Goal: Transaction & Acquisition: Purchase product/service

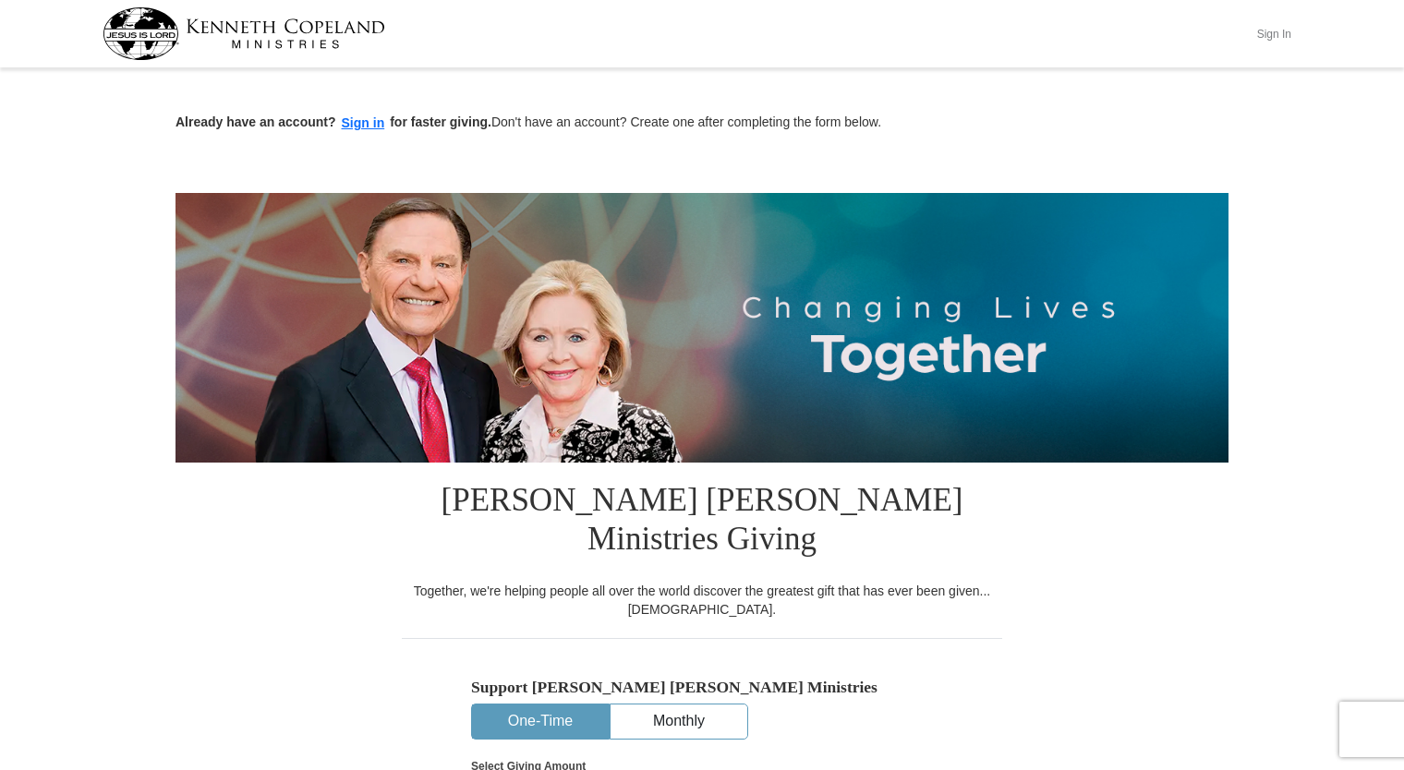
click at [1263, 26] on button "Sign In" at bounding box center [1273, 33] width 55 height 29
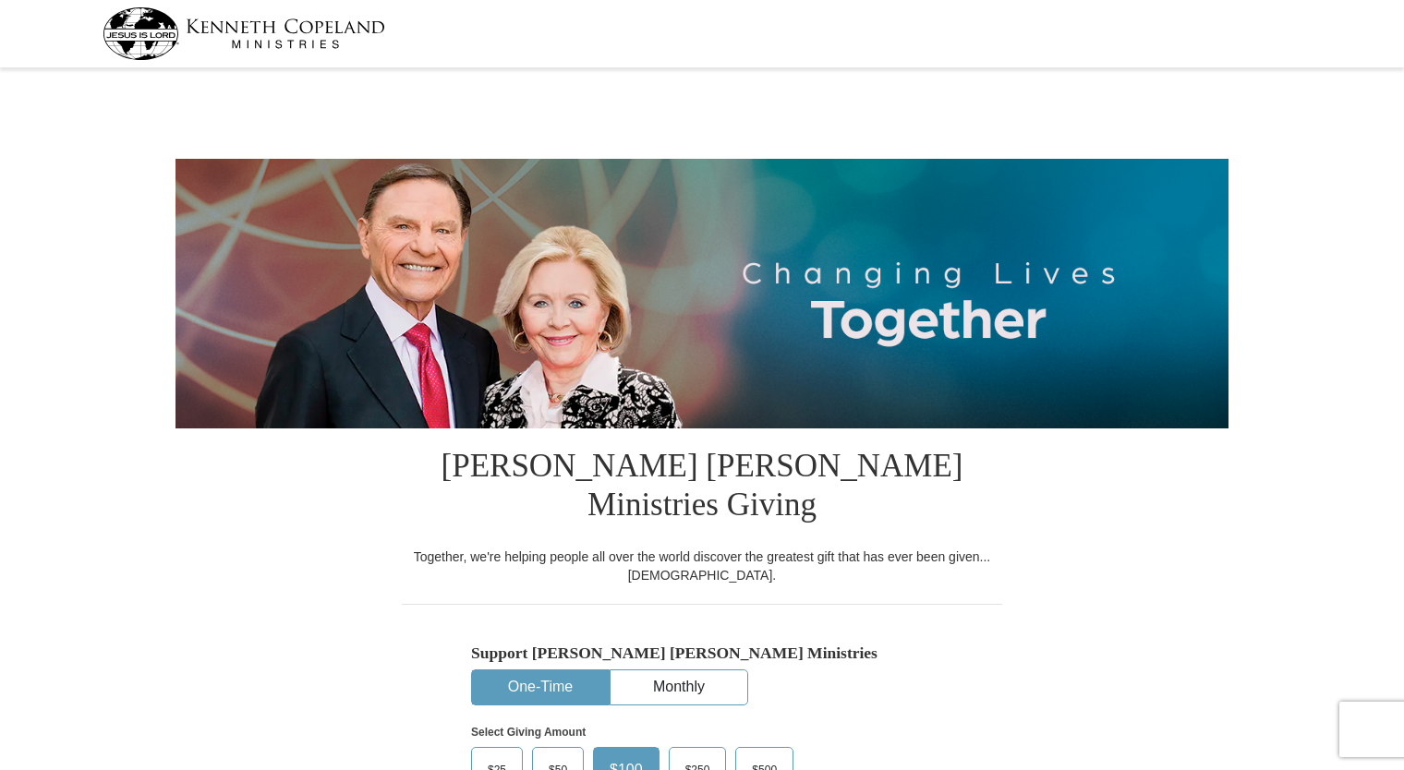
select select "WI"
click at [229, 41] on img at bounding box center [243, 33] width 283 height 53
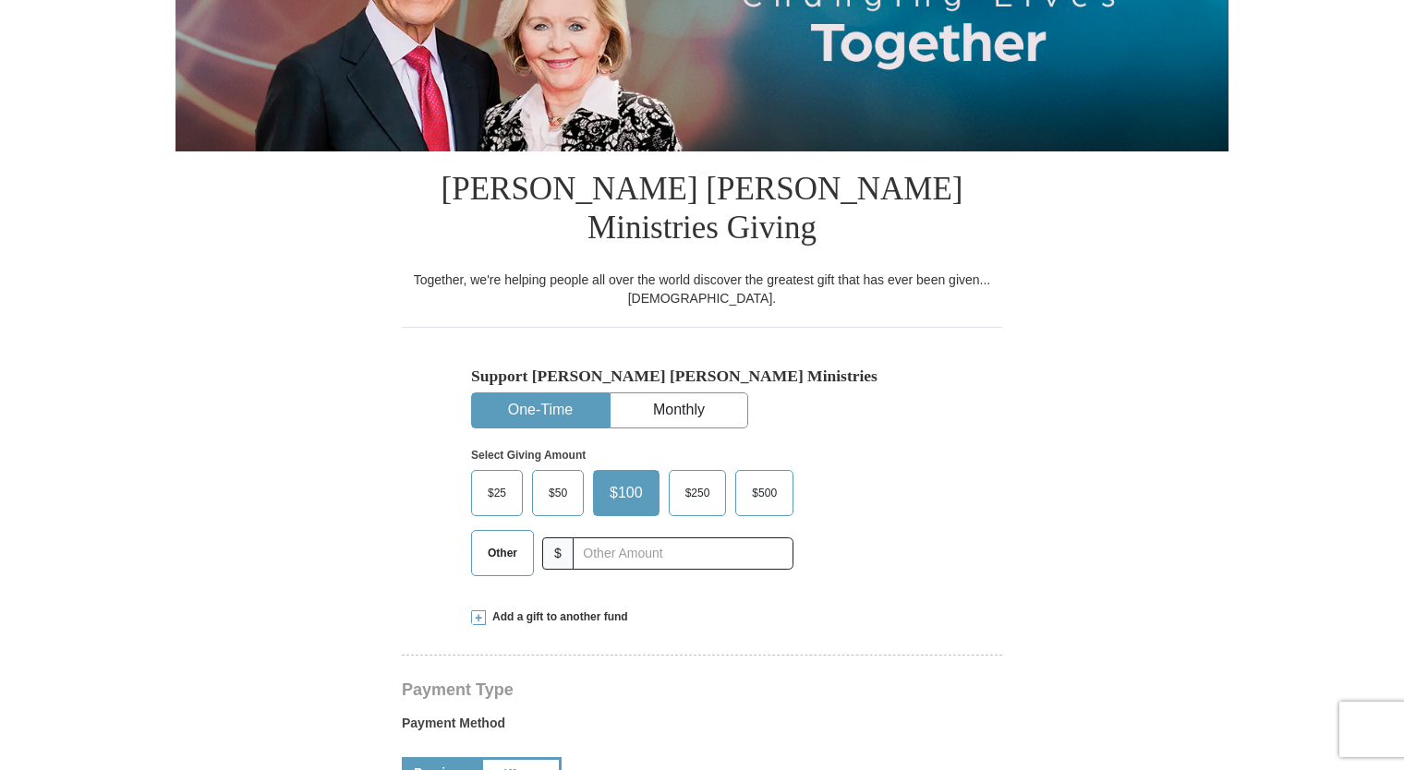
select select "WI"
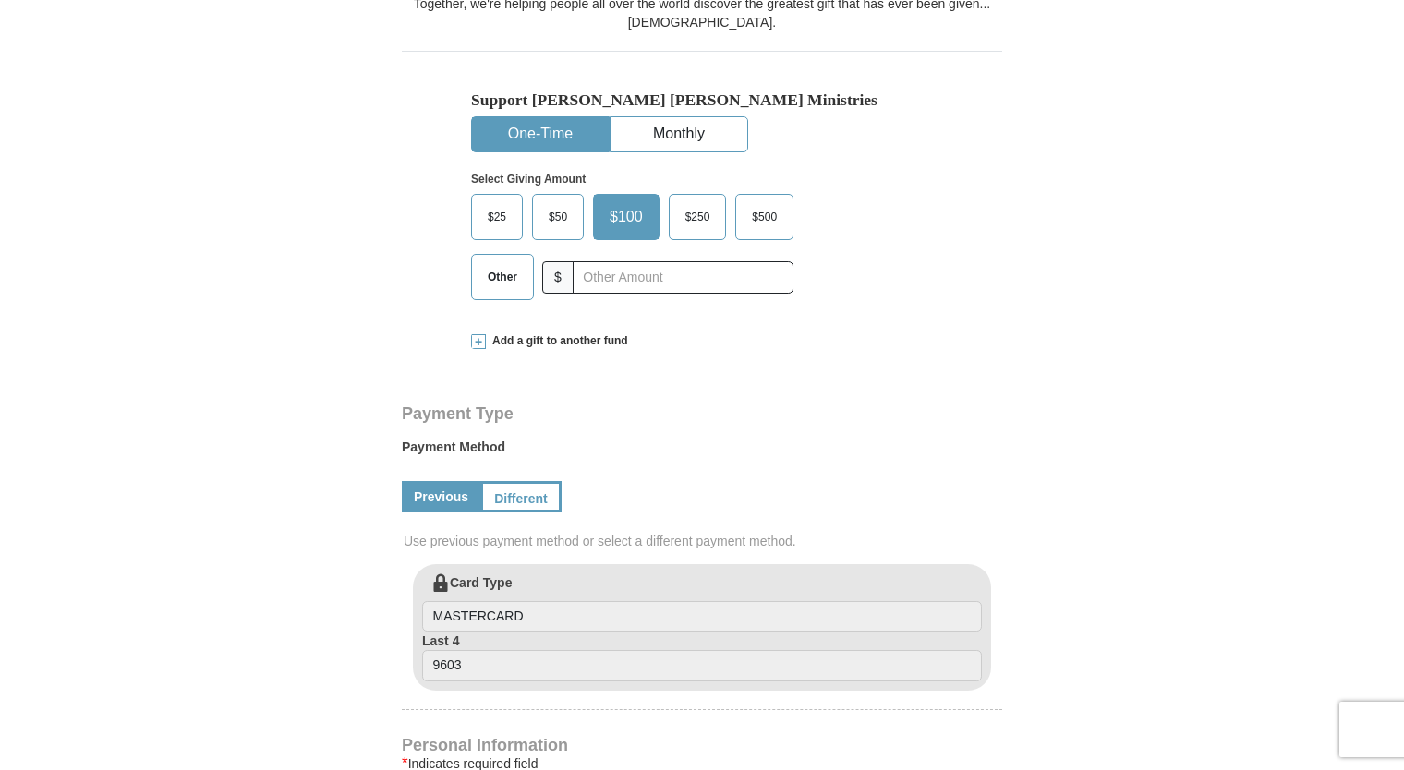
scroll to position [554, 0]
click at [522, 116] on button "One-Time" at bounding box center [540, 133] width 137 height 34
click at [502, 262] on span "Other" at bounding box center [502, 276] width 48 height 28
click at [0, 0] on input "Other" at bounding box center [0, 0] width 0 height 0
click at [475, 333] on span at bounding box center [478, 340] width 15 height 15
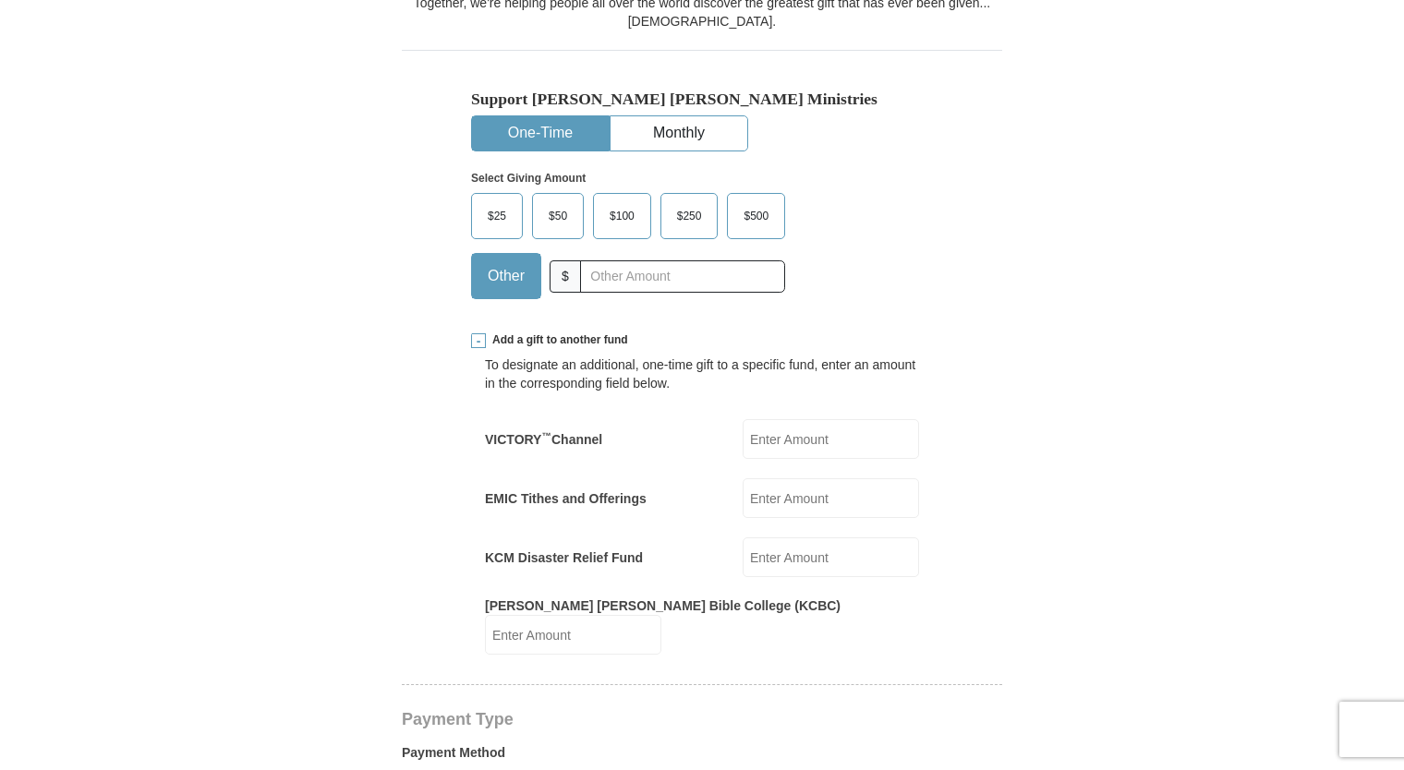
click at [780, 478] on input "EMIC Tithes and Offerings" at bounding box center [830, 498] width 176 height 40
type input "15"
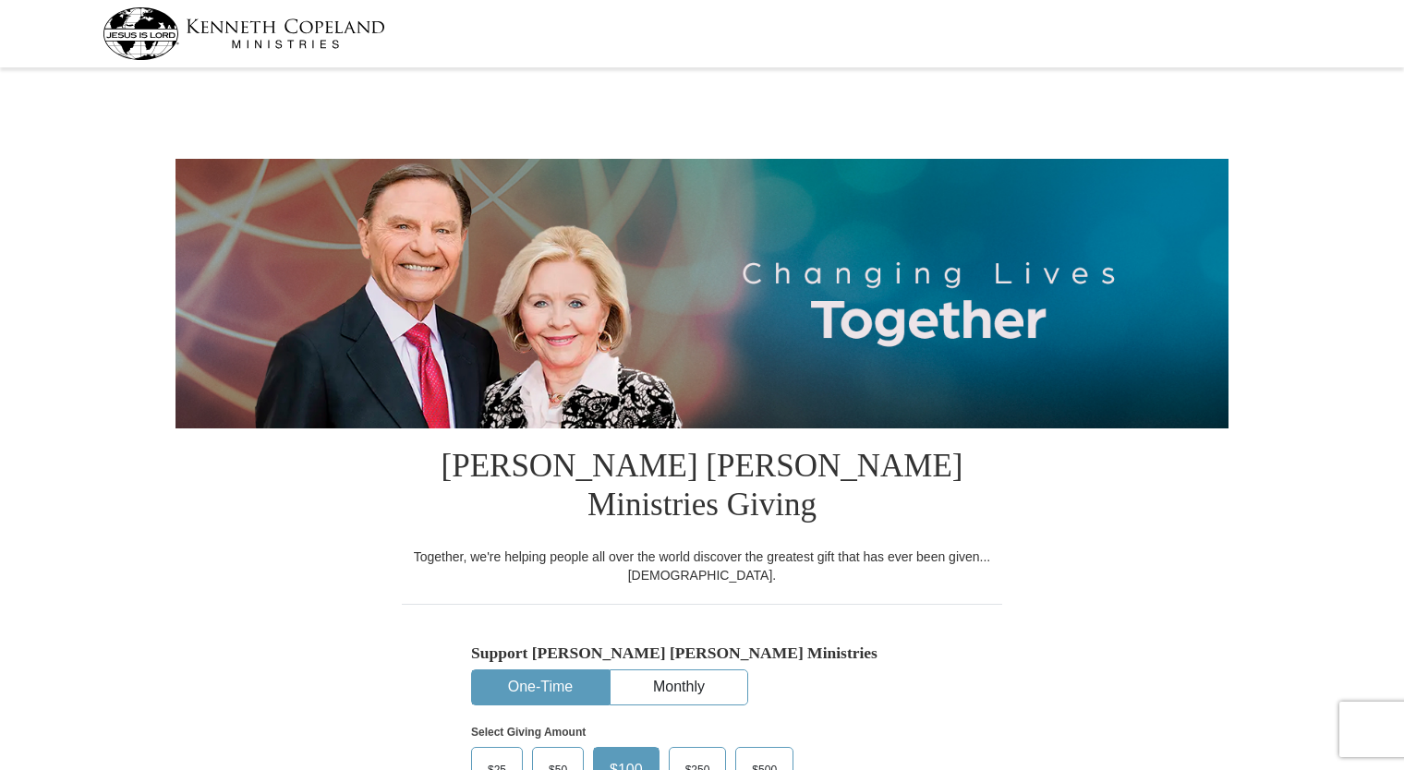
select select "WI"
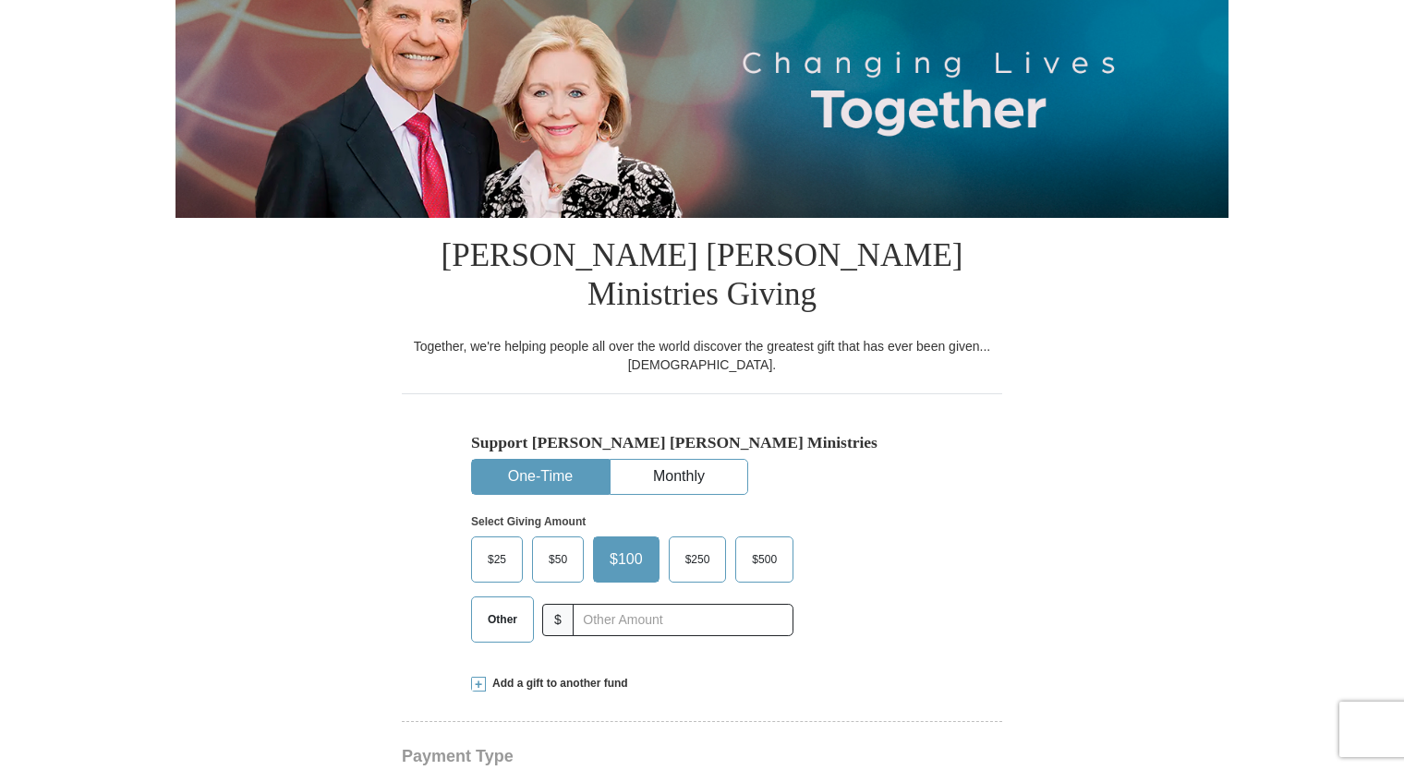
scroll to position [462, 0]
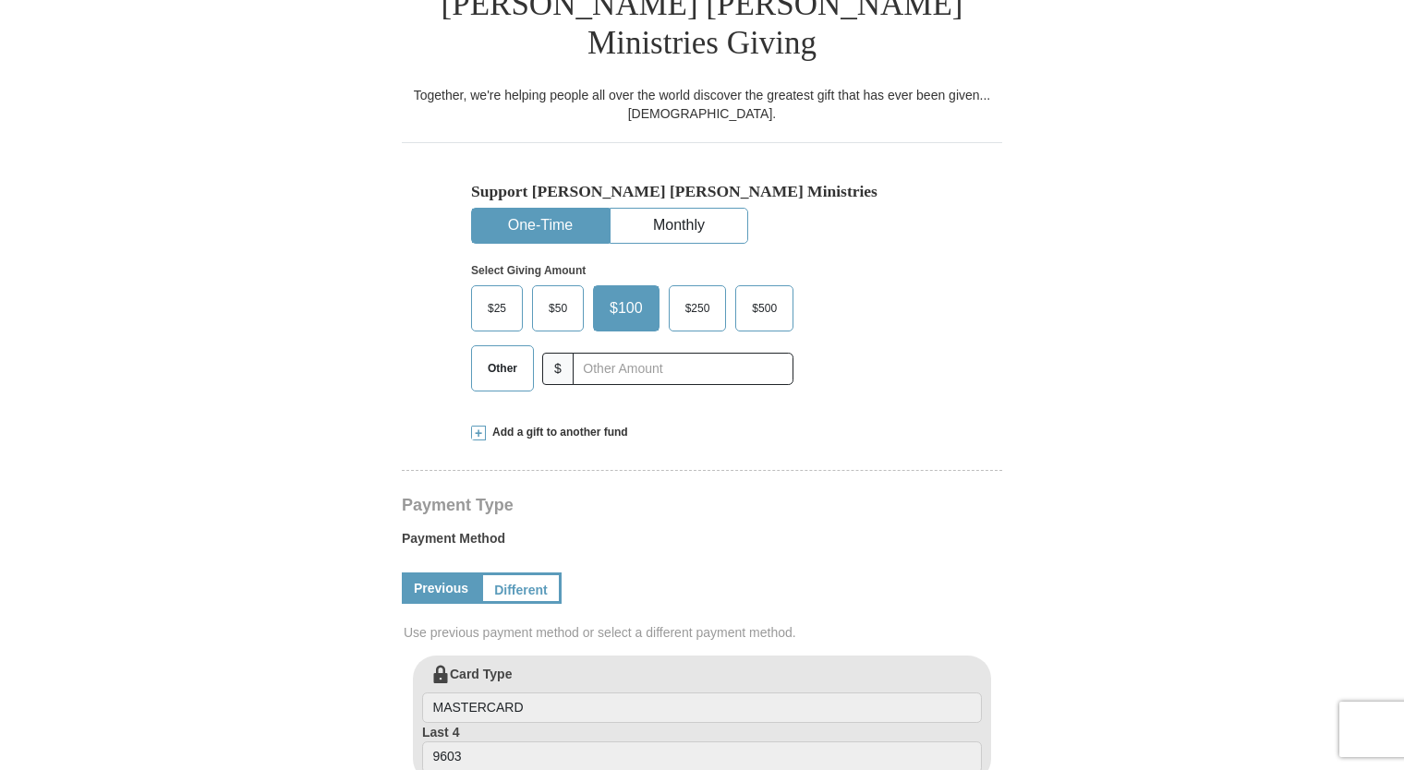
click at [499, 355] on span "Other" at bounding box center [502, 369] width 48 height 28
click at [0, 0] on input "Other" at bounding box center [0, 0] width 0 height 0
click at [478, 426] on span at bounding box center [478, 433] width 15 height 15
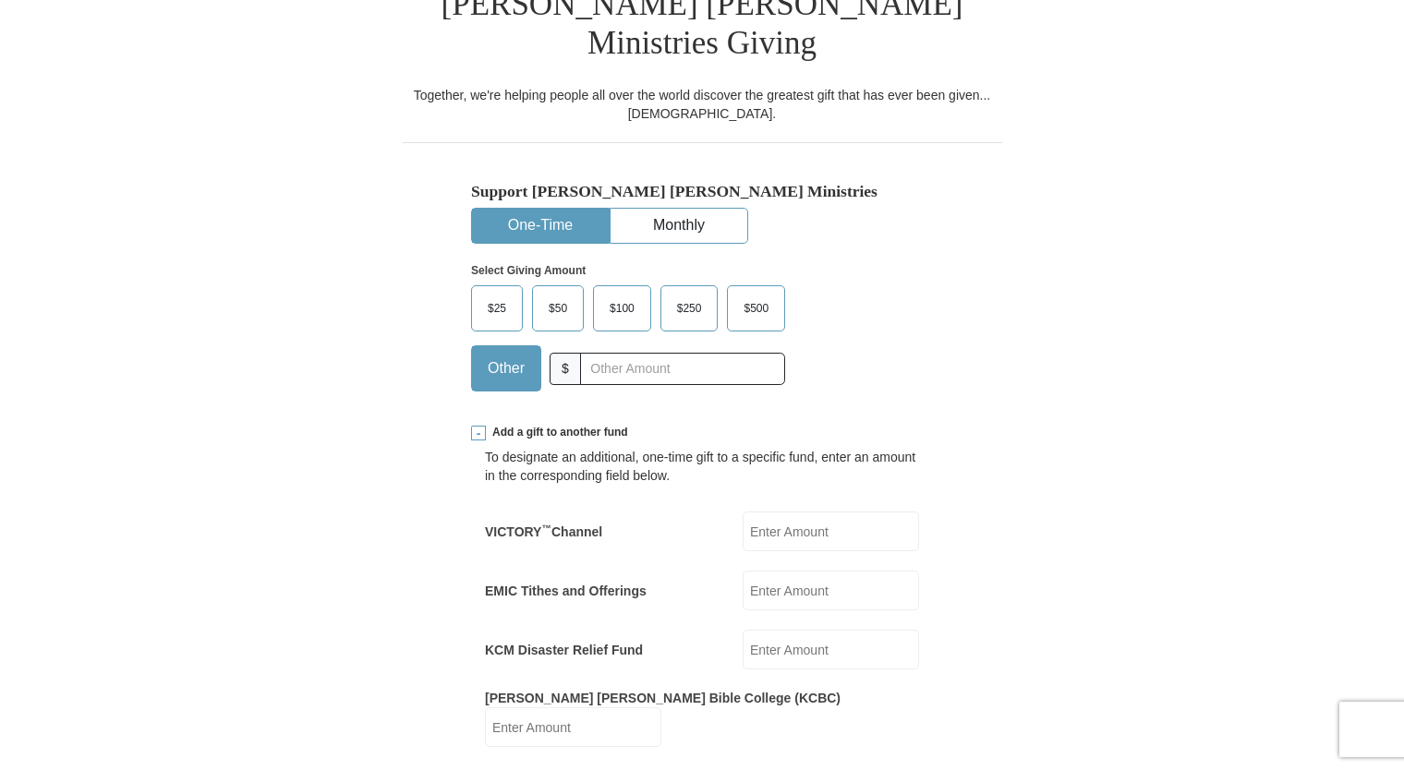
click at [799, 571] on input "EMIC Tithes and Offerings" at bounding box center [830, 591] width 176 height 40
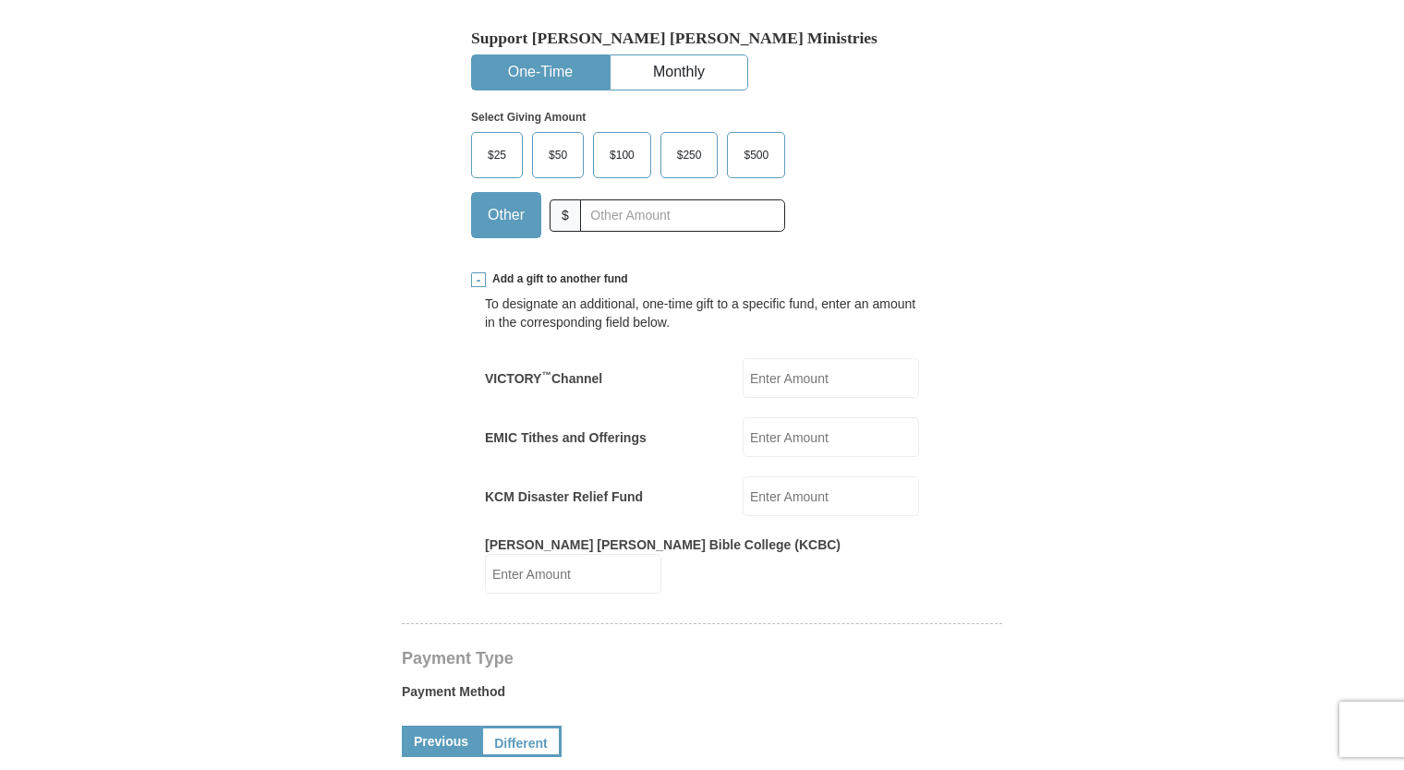
scroll to position [646, 0]
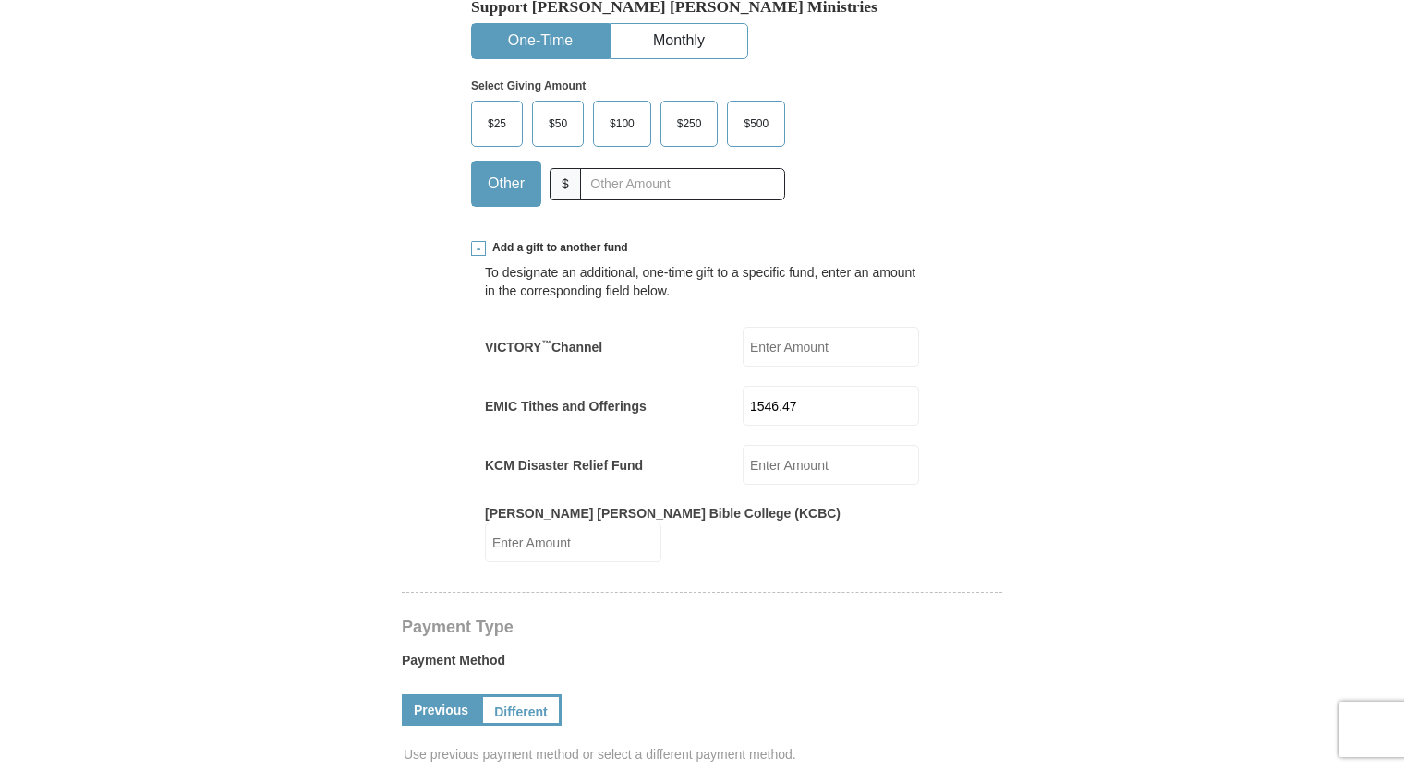
type input "1546.47"
click at [862, 453] on div "To designate an additional, one-time gift to a specific fund, enter an amount i…" at bounding box center [702, 409] width 434 height 307
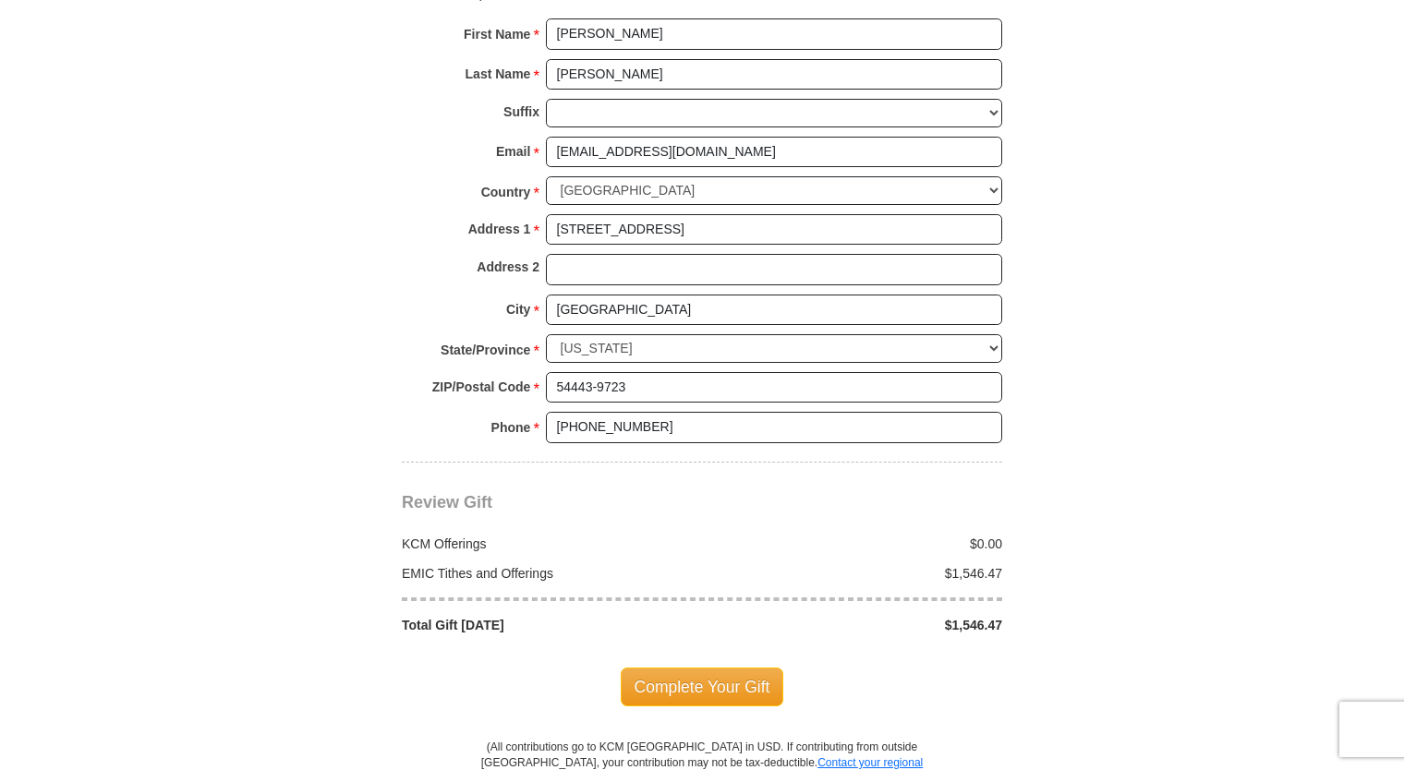
scroll to position [1662, 0]
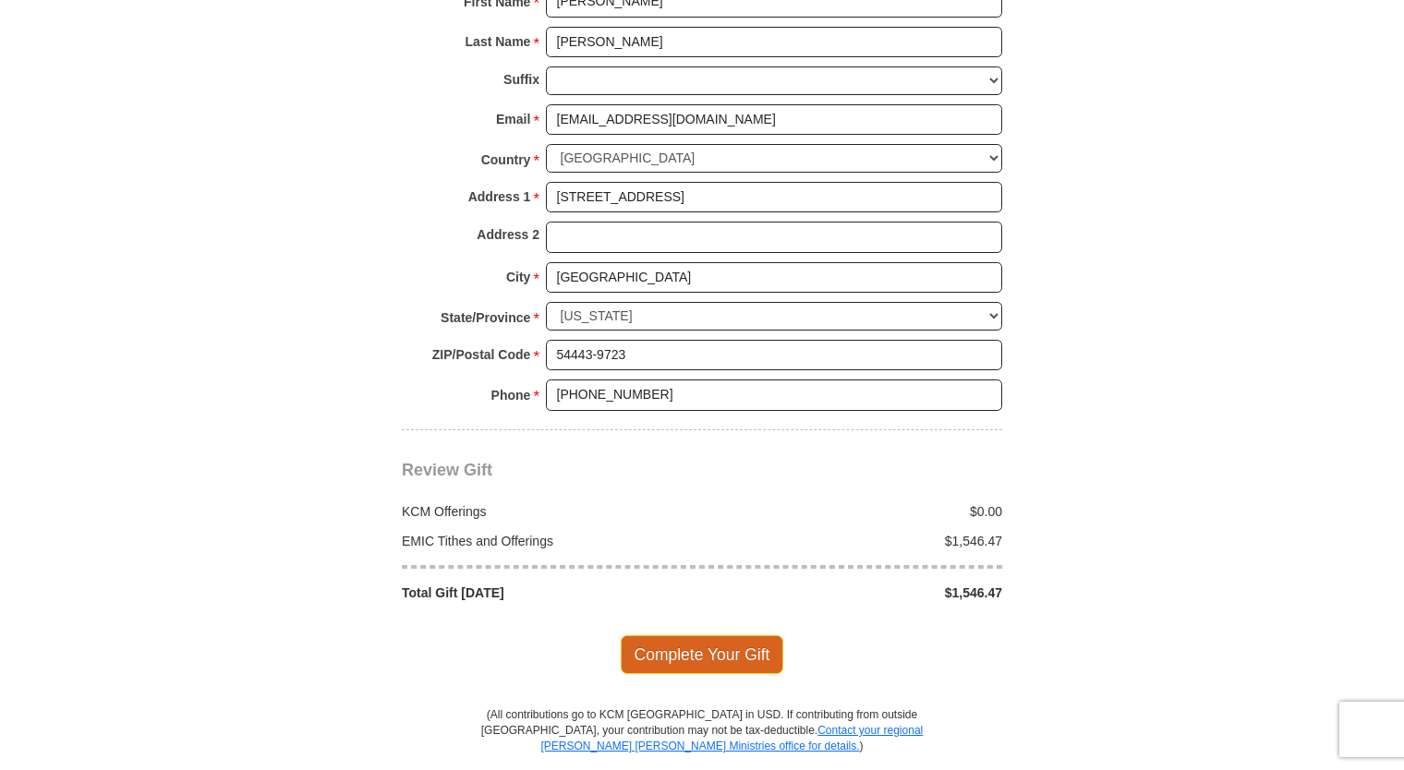
click at [710, 635] on span "Complete Your Gift" at bounding box center [702, 654] width 163 height 39
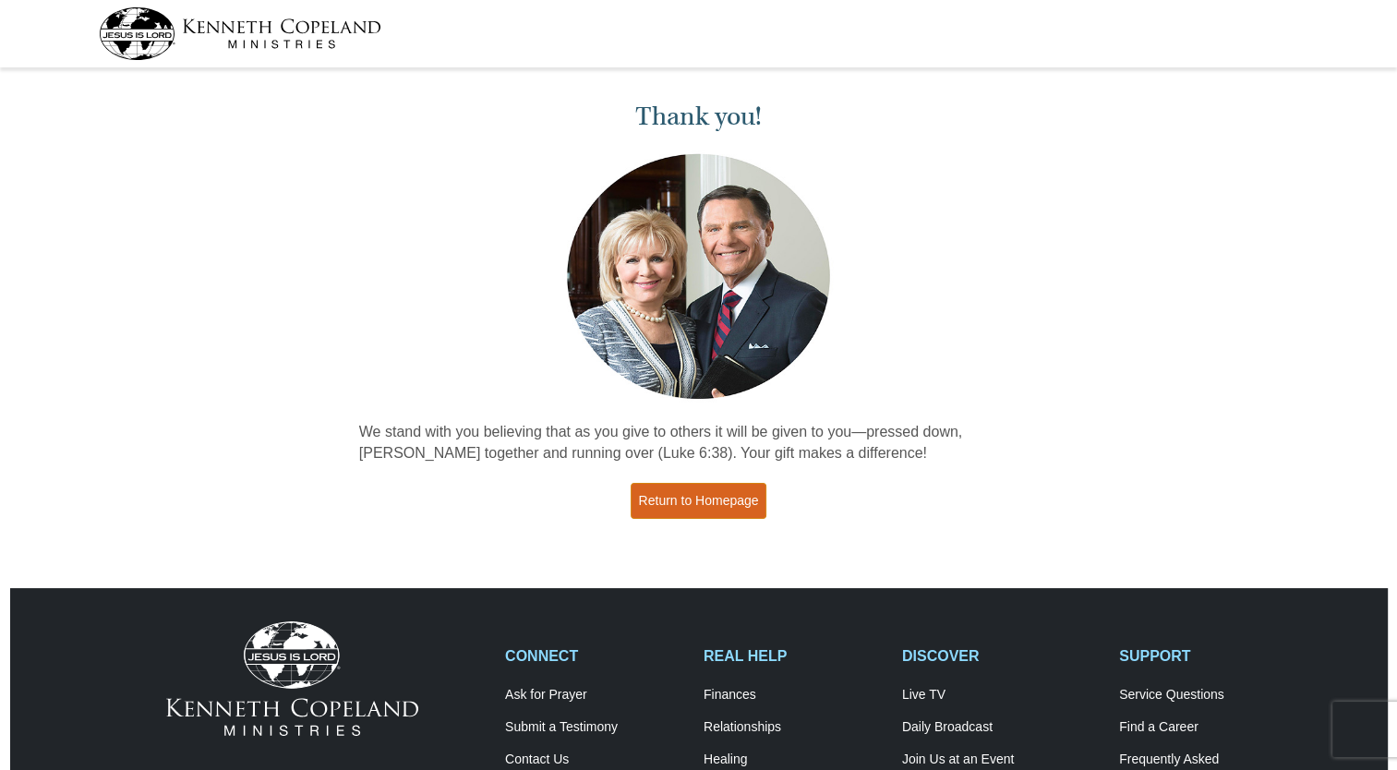
click at [717, 501] on link "Return to Homepage" at bounding box center [699, 501] width 137 height 36
